Goal: Transaction & Acquisition: Download file/media

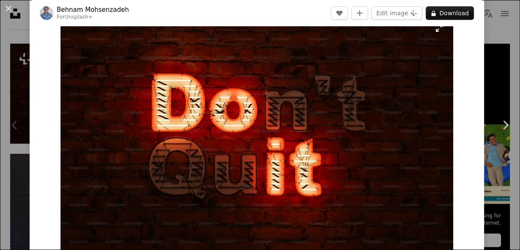
scroll to position [17, 0]
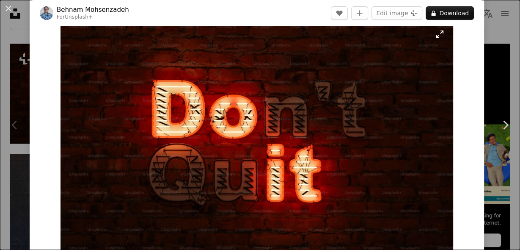
click at [437, 34] on img "Zoom in on this image" at bounding box center [257, 144] width 393 height 246
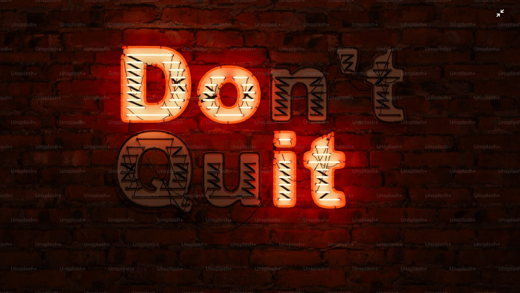
scroll to position [25, 0]
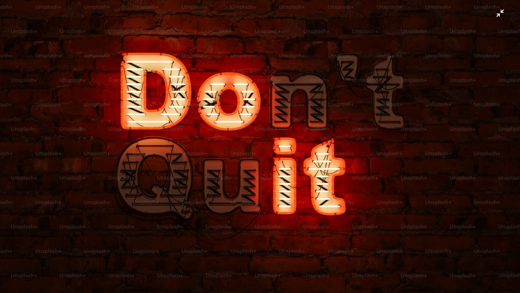
click at [373, 97] on img "Zoom out on this image" at bounding box center [260, 137] width 521 height 326
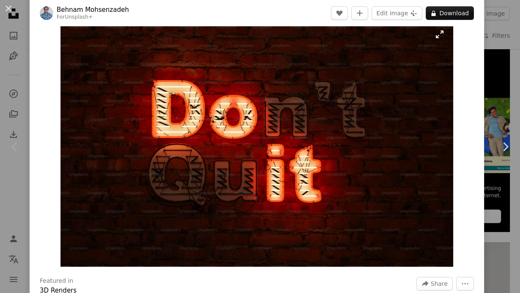
click at [440, 36] on img "Zoom in on this image" at bounding box center [257, 144] width 393 height 246
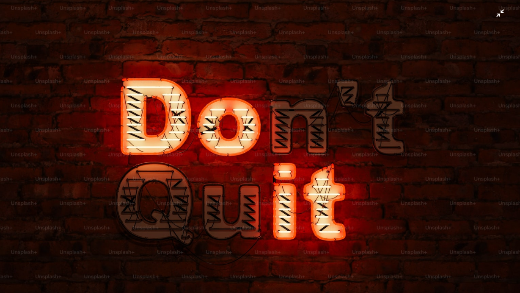
scroll to position [13, 0]
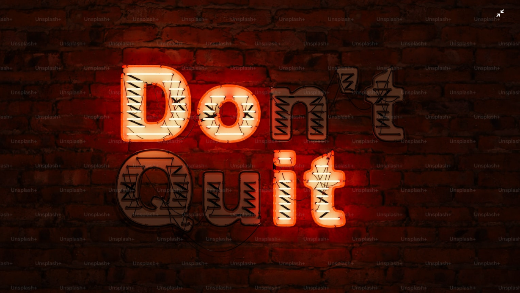
click at [340, 45] on img "Zoom out on this image" at bounding box center [260, 149] width 521 height 326
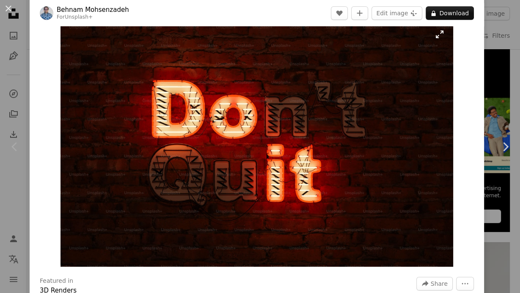
click at [382, 55] on img "Zoom in on this image" at bounding box center [257, 144] width 393 height 246
click at [438, 34] on img "Zoom in on this image" at bounding box center [257, 144] width 393 height 246
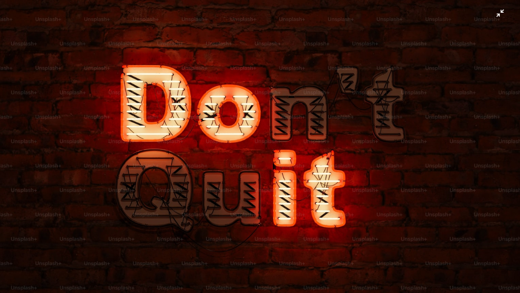
click at [498, 16] on img "Zoom out on this image" at bounding box center [260, 149] width 521 height 326
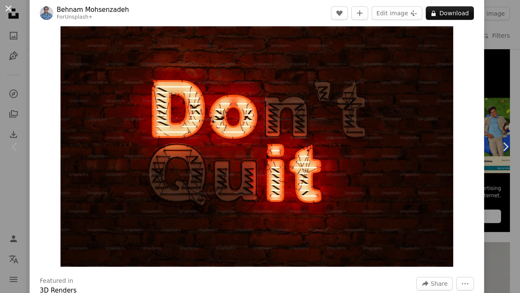
click at [9, 3] on button "An X shape" at bounding box center [8, 8] width 10 height 10
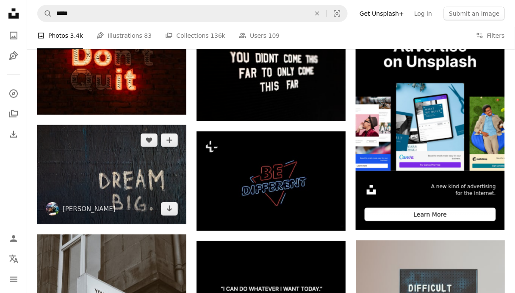
click at [111, 192] on img at bounding box center [111, 174] width 149 height 99
click at [126, 171] on img at bounding box center [111, 174] width 149 height 99
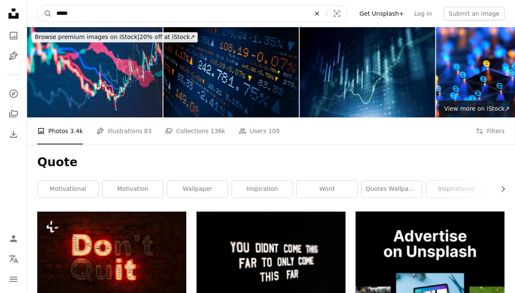
click at [326, 13] on icon "An X shape" at bounding box center [317, 13] width 19 height 7
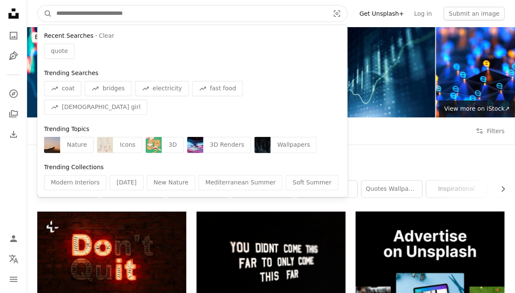
click at [327, 13] on input "Find visuals sitewide" at bounding box center [189, 14] width 275 height 16
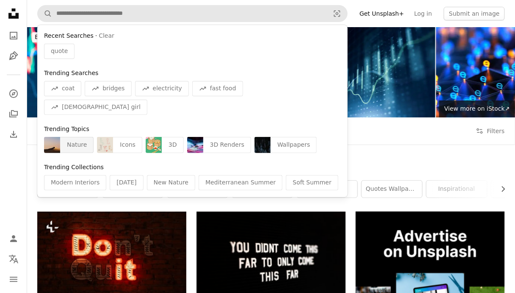
click at [55, 137] on img "Find visuals sitewide" at bounding box center [52, 145] width 16 height 16
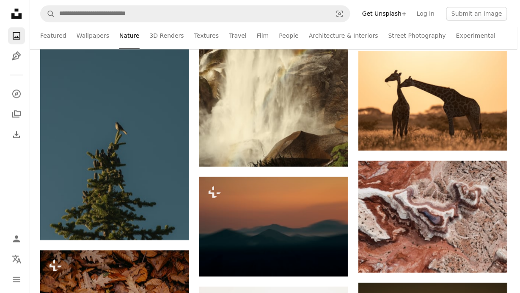
scroll to position [1301, 0]
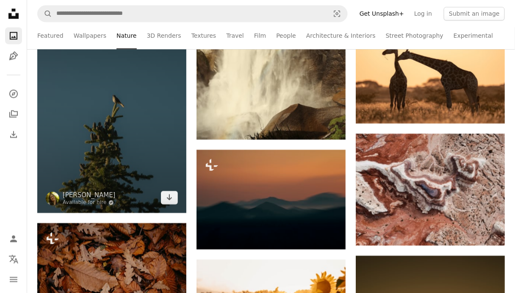
click at [108, 162] on img at bounding box center [111, 101] width 149 height 224
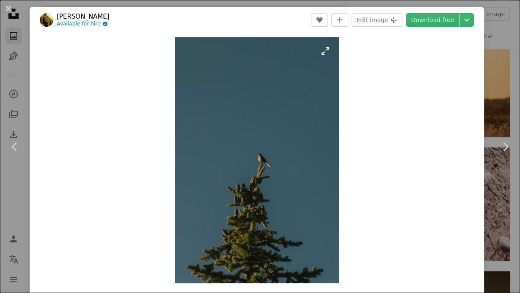
click at [323, 49] on img "Zoom in on this image" at bounding box center [257, 160] width 164 height 246
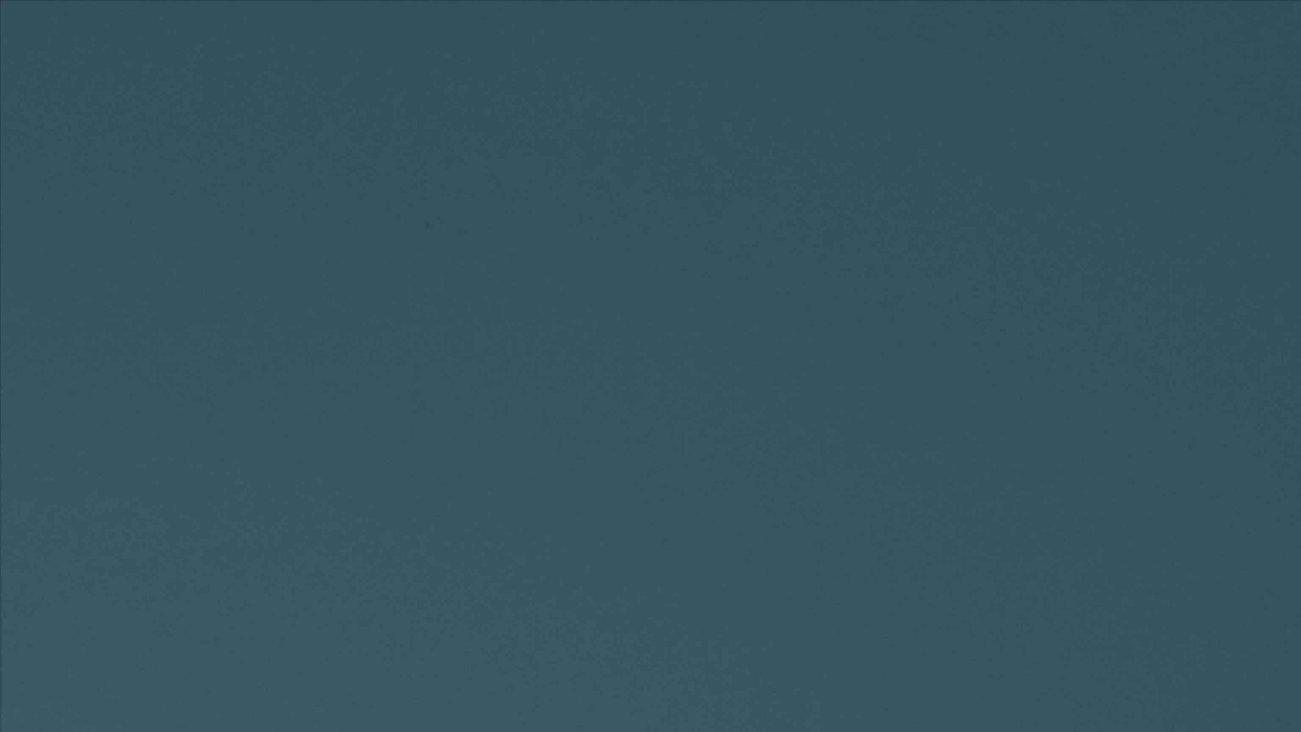
scroll to position [163, 0]
click at [428, 77] on img "Zoom out on this image" at bounding box center [647, 366] width 439 height 658
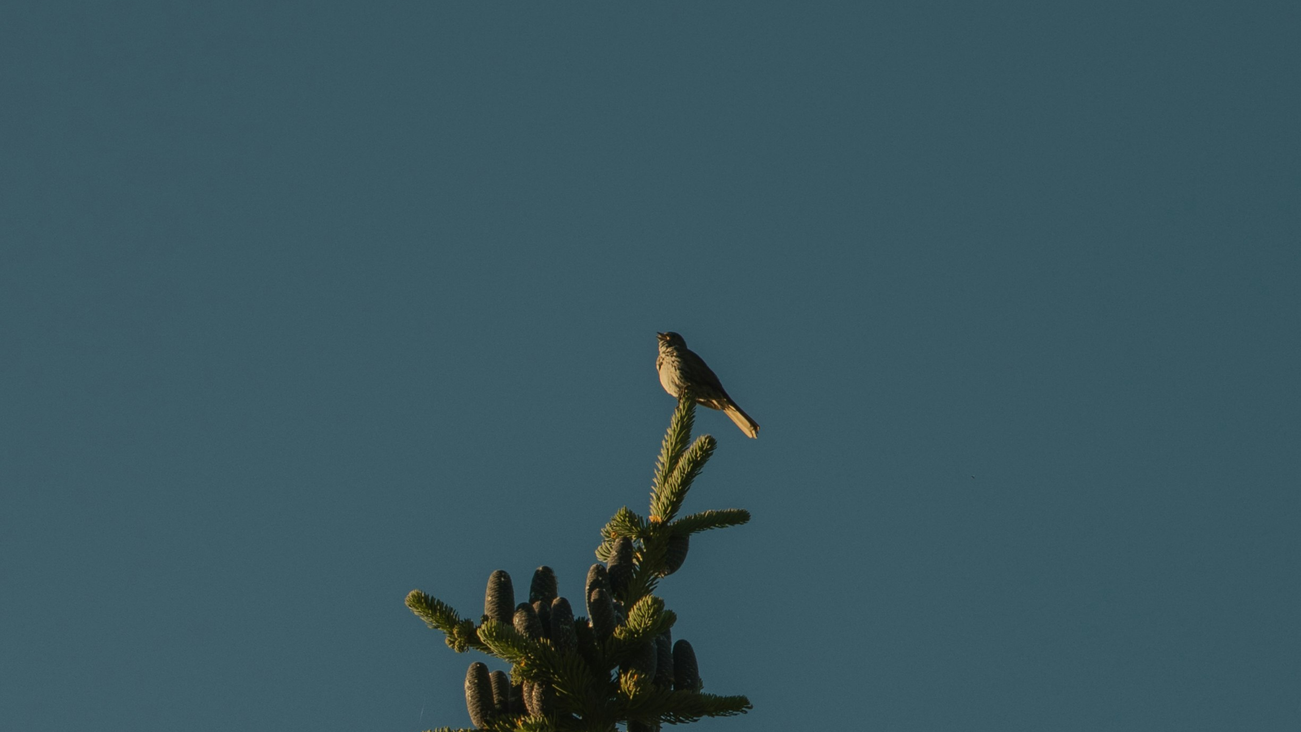
click at [424, 77] on img "Zoom out on this image" at bounding box center [651, 385] width 1302 height 1952
click at [428, 77] on img "Zoom out on this image" at bounding box center [647, 366] width 439 height 658
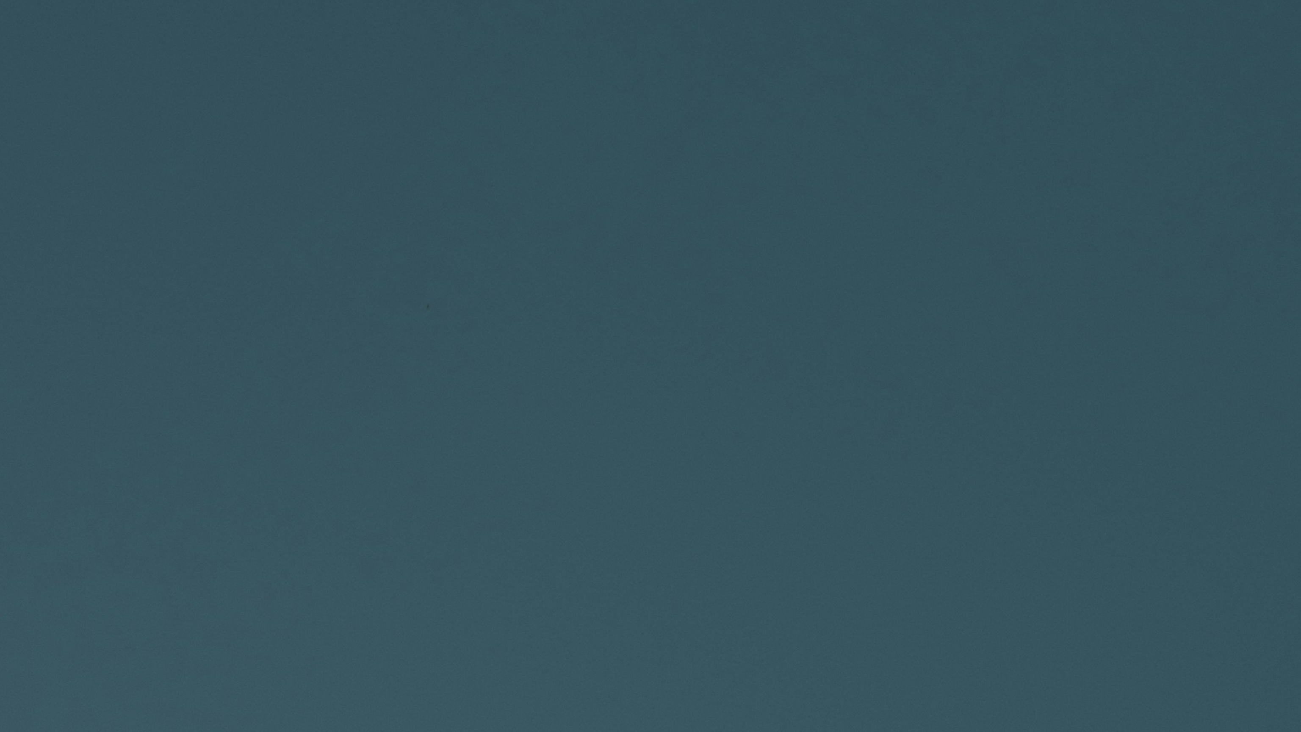
click at [428, 77] on img "Zoom out on this image" at bounding box center [647, 366] width 439 height 658
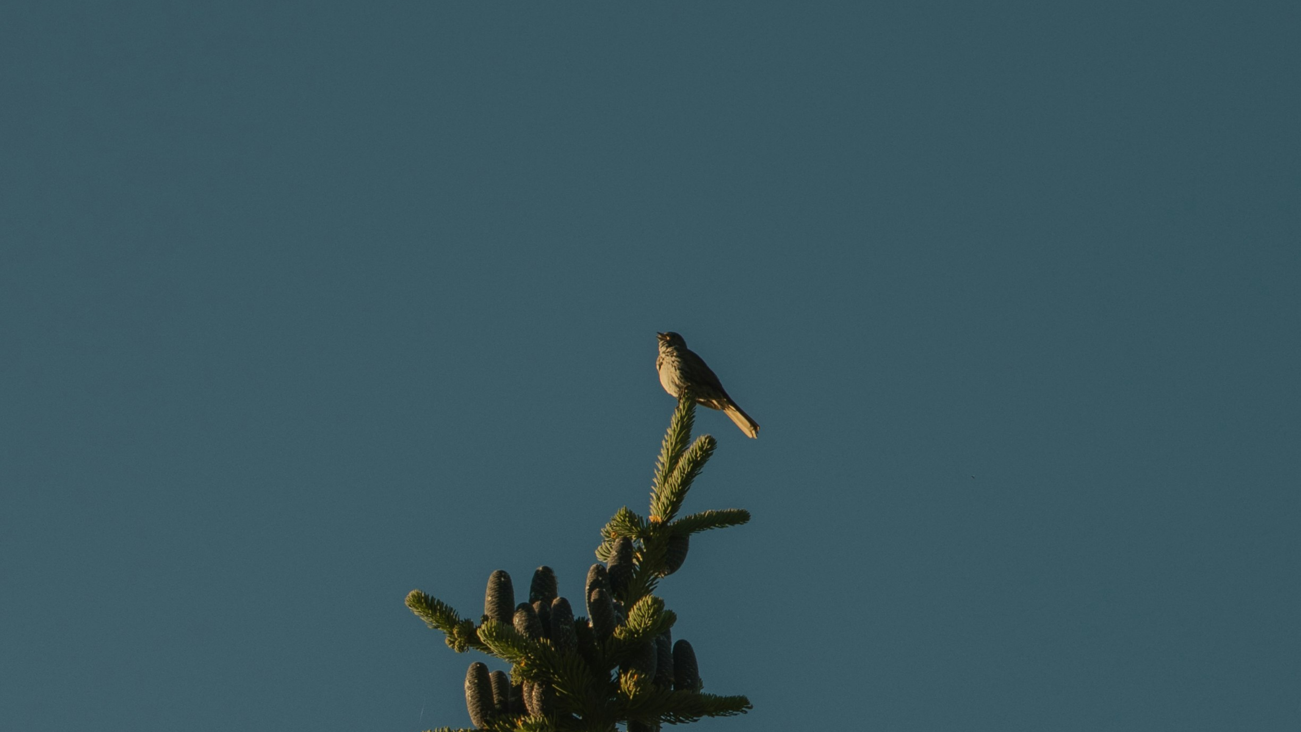
click at [424, 77] on img "Zoom out on this image" at bounding box center [651, 385] width 1302 height 1952
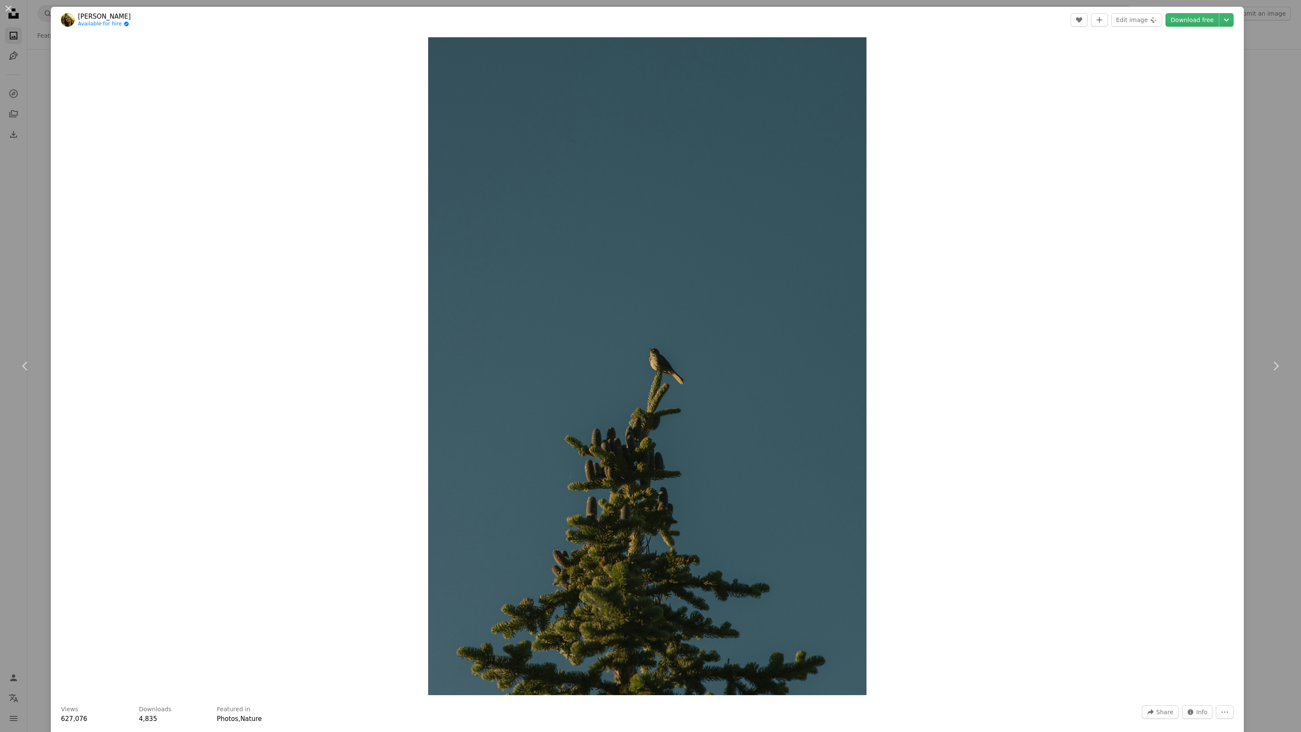
click at [520, 34] on div "An X shape Chevron left Chevron right [PERSON_NAME] Available for hire A checkm…" at bounding box center [650, 366] width 1301 height 732
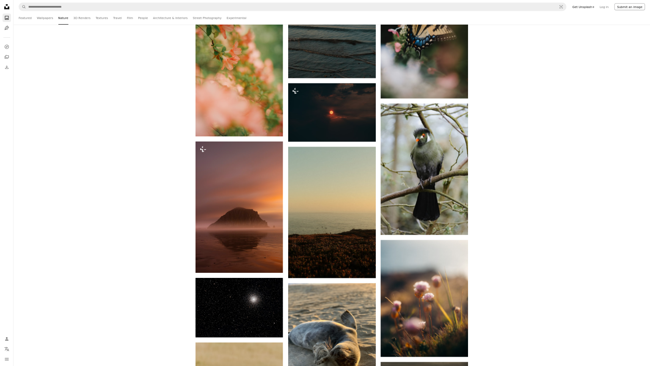
scroll to position [3252, 0]
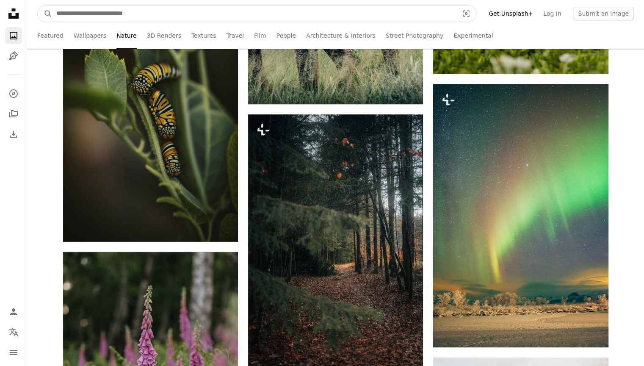
click at [365, 14] on input "Find visuals sitewide" at bounding box center [254, 14] width 404 height 16
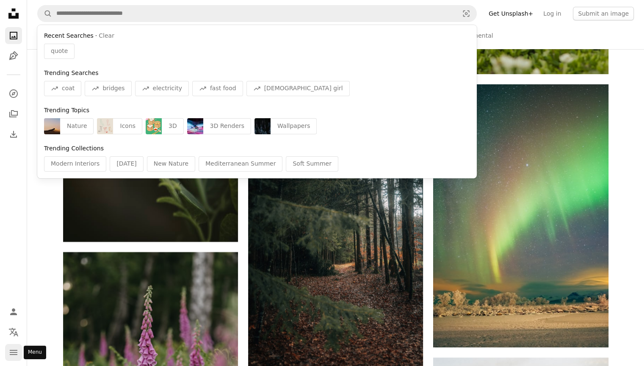
click at [14, 249] on icon "navigation menu" at bounding box center [13, 352] width 10 height 10
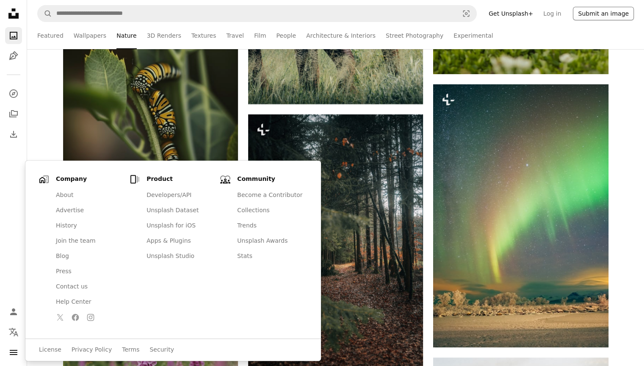
click at [520, 14] on button "Submit an image" at bounding box center [603, 14] width 61 height 14
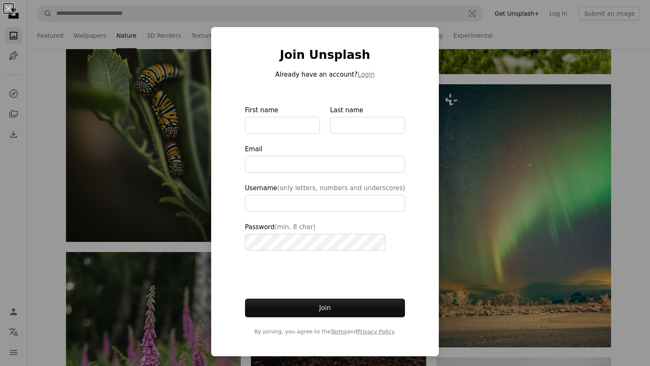
click at [520, 19] on div "An X shape Join Unsplash Already have an account? Login First name Last name Em…" at bounding box center [325, 183] width 650 height 366
click at [520, 19] on link "Get Unsplash+" at bounding box center [517, 14] width 55 height 14
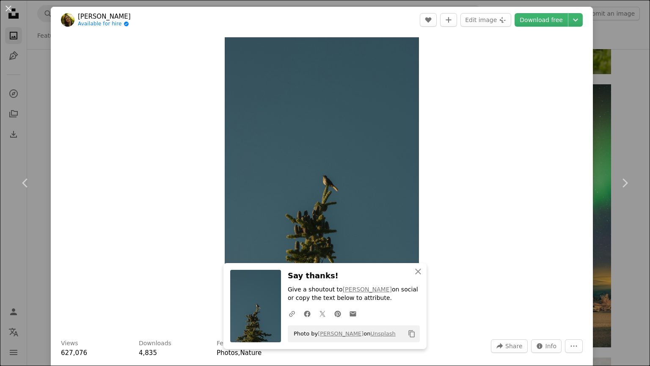
click at [520, 19] on link "Download free" at bounding box center [541, 20] width 53 height 14
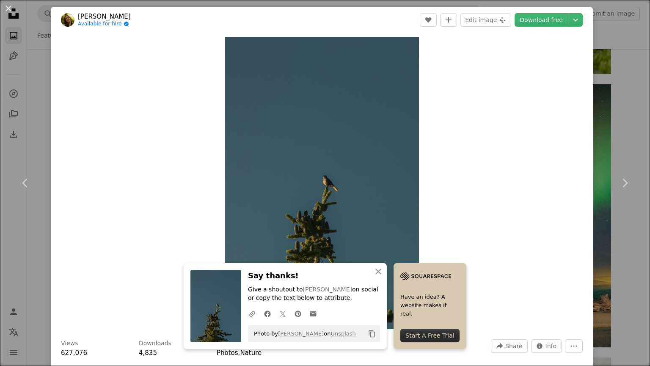
click at [520, 53] on div "An X shape Chevron left Chevron right An X shape Close Say thanks! Give a shout…" at bounding box center [325, 183] width 650 height 366
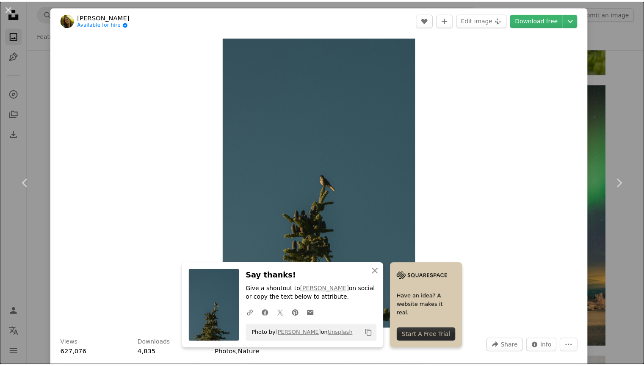
scroll to position [1626, 0]
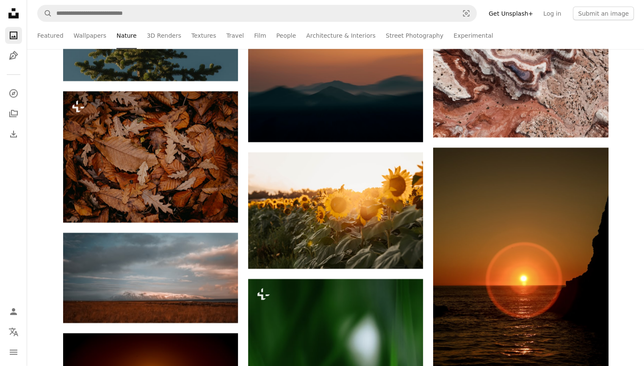
drag, startPoint x: 613, startPoint y: 53, endPoint x: 626, endPoint y: 47, distance: 14.2
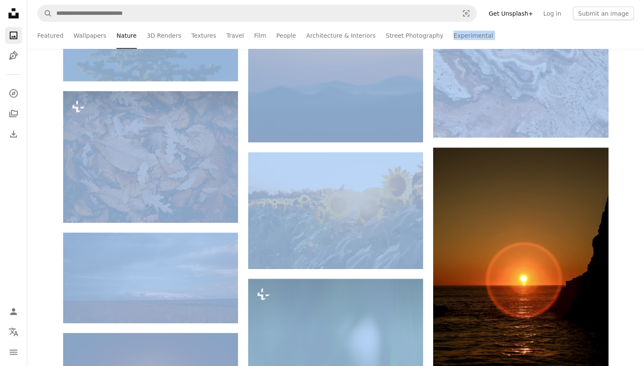
click at [520, 47] on ul "Featured Wallpapers Nature 3D Renders Textures Travel Film People Architecture …" at bounding box center [354, 35] width 560 height 27
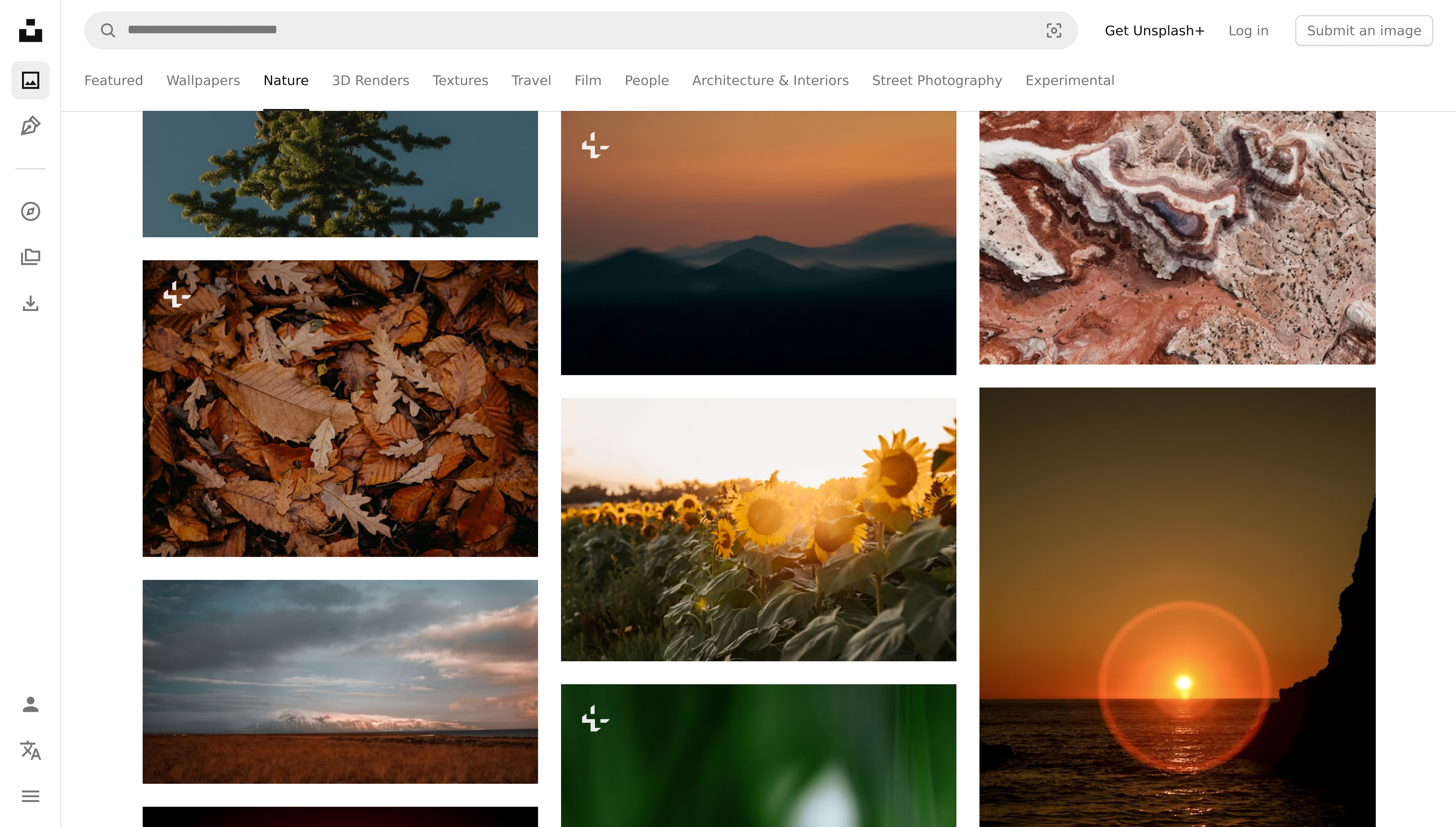
scroll to position [899, 0]
